Goal: Navigation & Orientation: Understand site structure

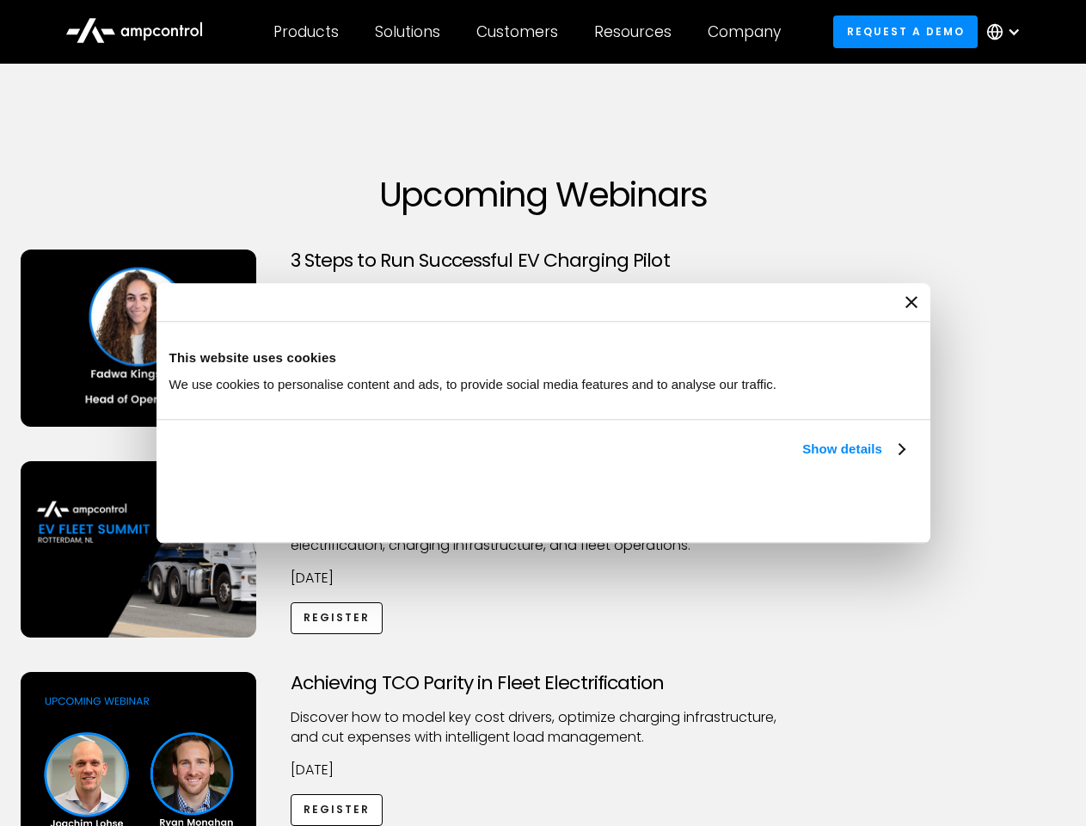
click at [802, 459] on link "Show details" at bounding box center [852, 449] width 101 height 21
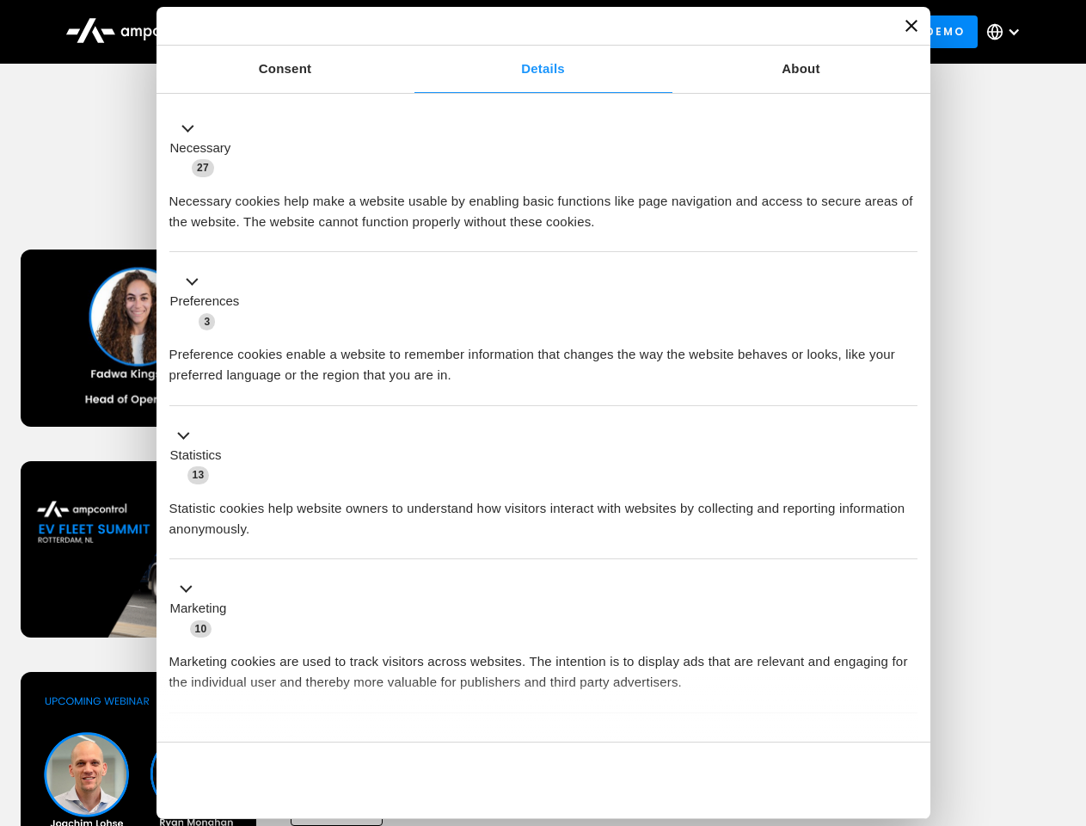
click at [907, 232] on div "Necessary cookies help make a website usable by enabling basic functions like p…" at bounding box center [543, 205] width 748 height 54
click at [1067, 693] on div "Achieving TCO Parity in Fleet Electrification Discover how to model key cost dr…" at bounding box center [543, 807] width 1080 height 270
click at [529, 32] on div "Customers" at bounding box center [517, 31] width 82 height 19
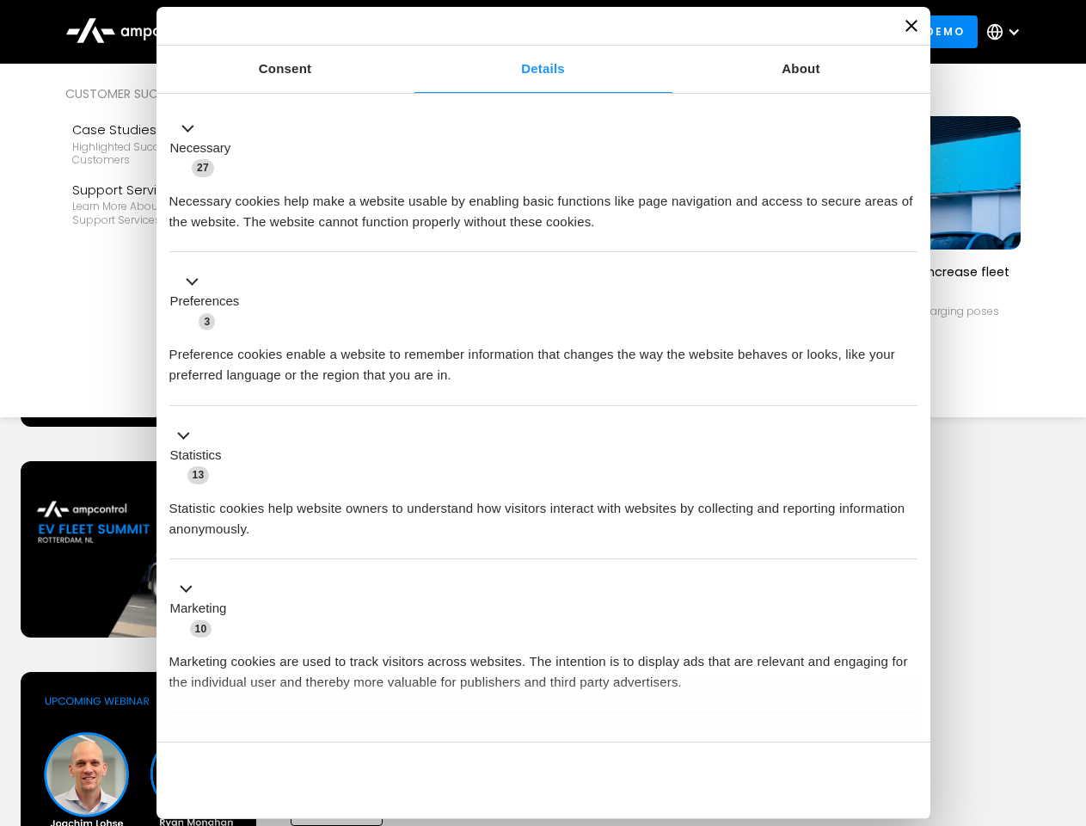
click at [305, 32] on div "Products" at bounding box center [306, 31] width 65 height 19
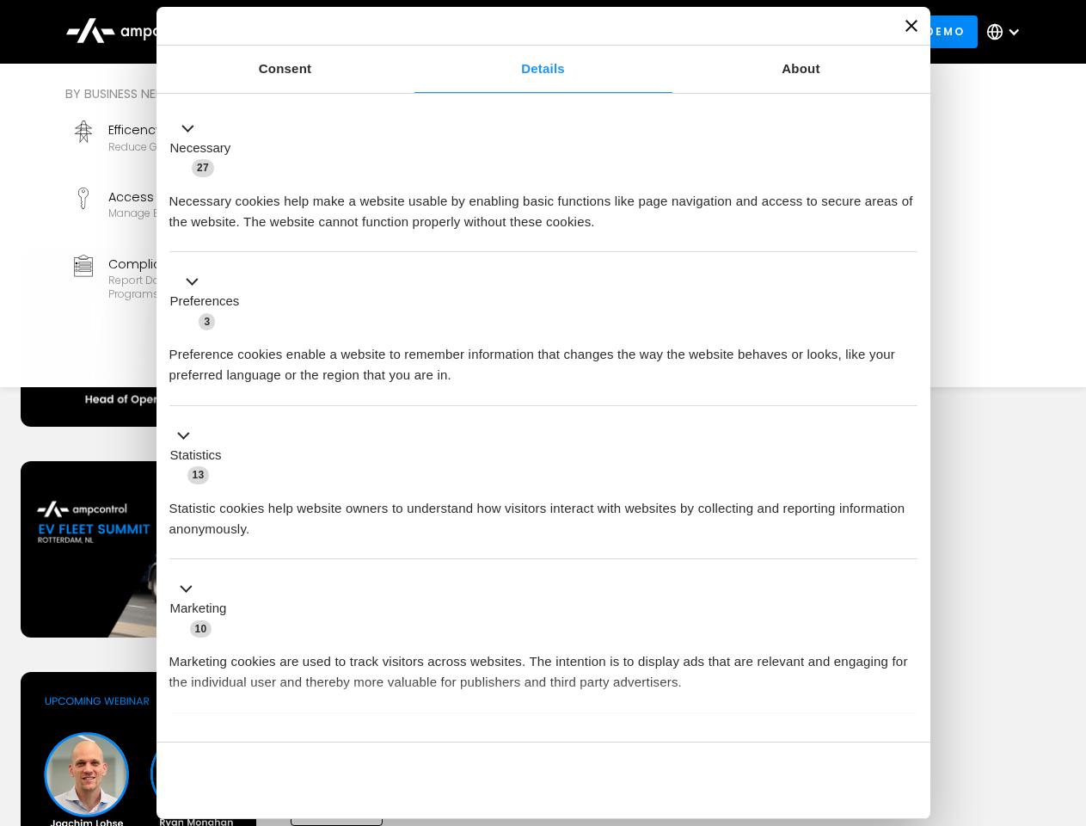
click at [409, 32] on div "Solutions" at bounding box center [407, 31] width 65 height 19
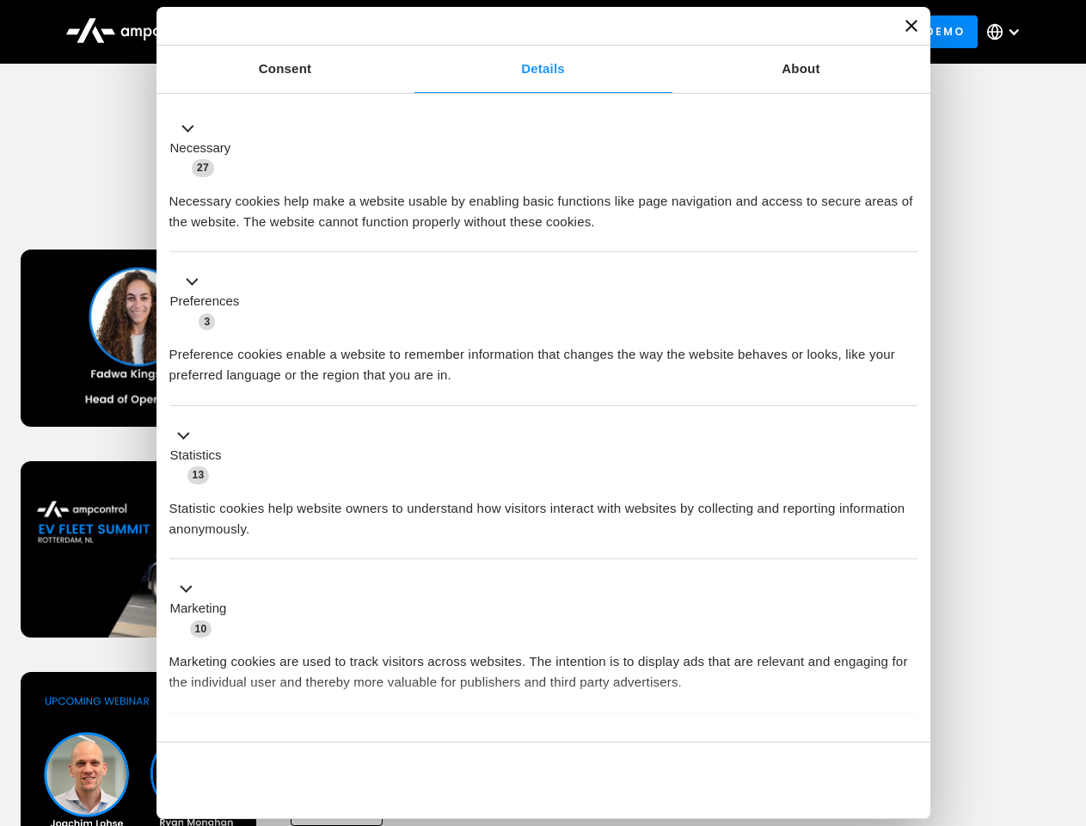
click at [520, 32] on div "Customers" at bounding box center [517, 31] width 82 height 19
click at [636, 32] on div "Resources" at bounding box center [632, 31] width 77 height 19
click at [750, 32] on div "Company" at bounding box center [744, 31] width 73 height 19
click at [1008, 32] on div at bounding box center [1014, 32] width 14 height 14
